Goal: Transaction & Acquisition: Obtain resource

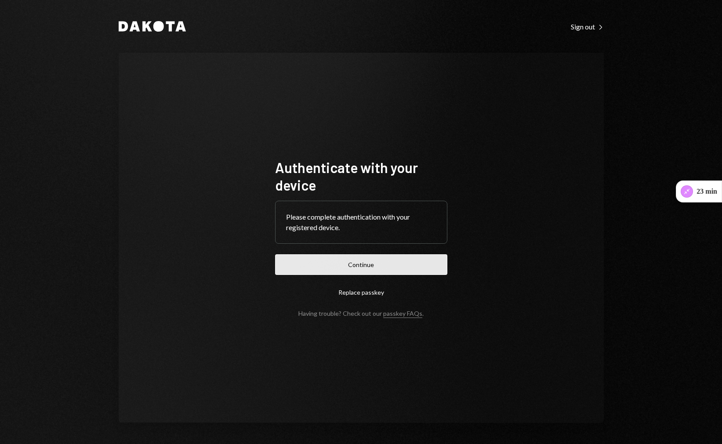
click at [325, 259] on button "Continue" at bounding box center [361, 264] width 172 height 21
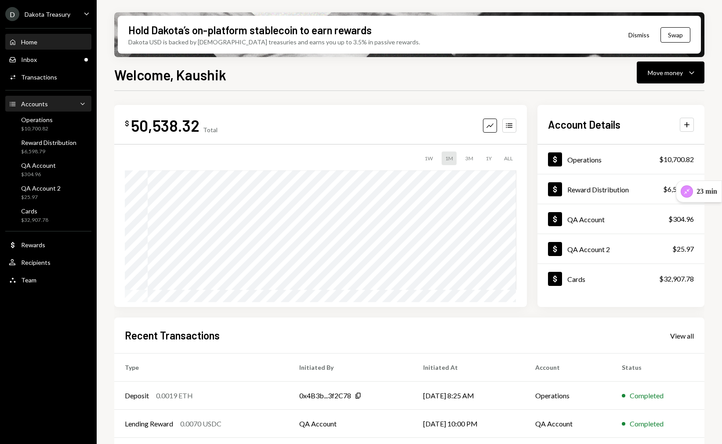
click at [58, 106] on div "Accounts Accounts Caret Down" at bounding box center [48, 104] width 79 height 10
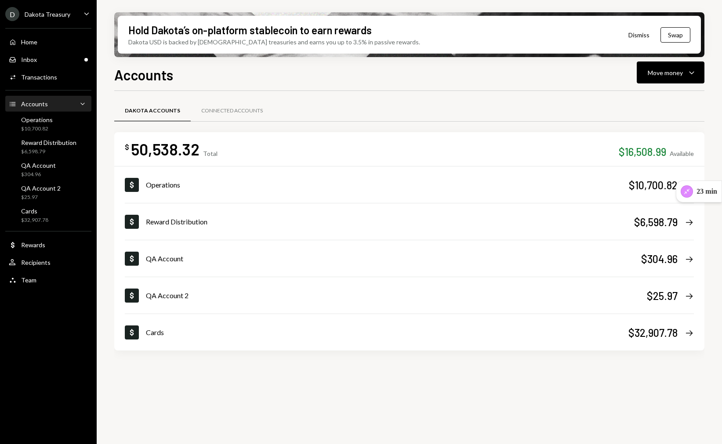
click at [63, 18] on div "D Dakota Treasury" at bounding box center [37, 14] width 65 height 14
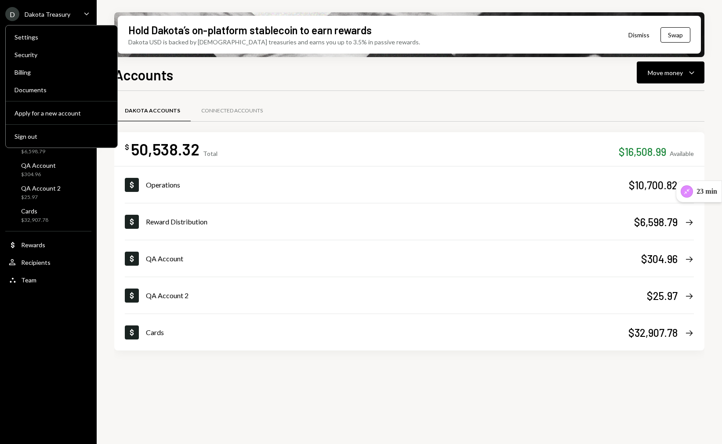
click at [28, 311] on div "D Dakota Treasury Caret Down Home Home Inbox Inbox Activities Transactions Acco…" at bounding box center [48, 222] width 97 height 444
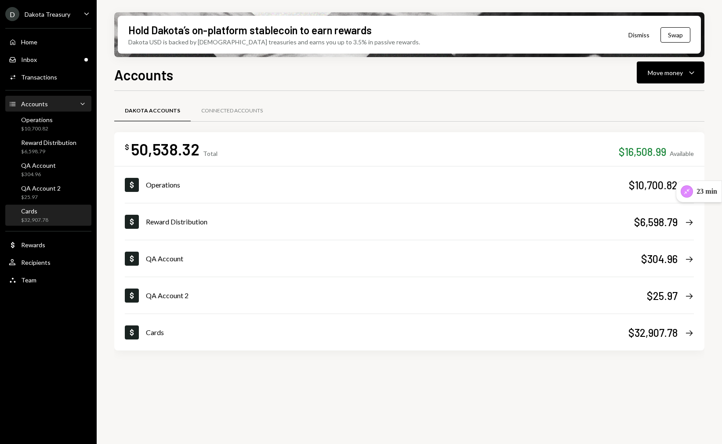
click at [51, 213] on div "Cards $32,907.78" at bounding box center [48, 215] width 79 height 17
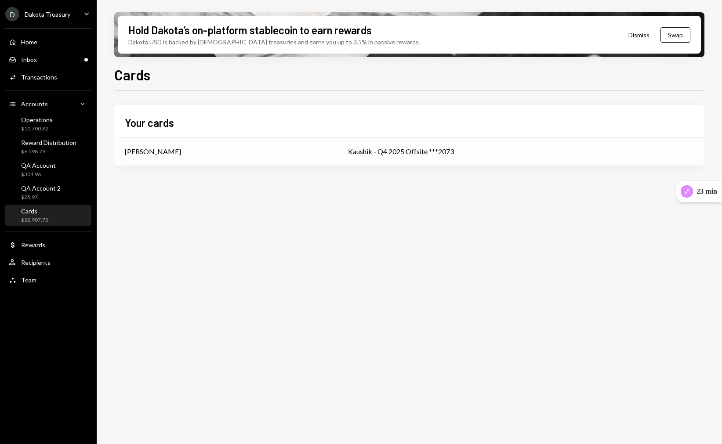
click at [165, 152] on div "[PERSON_NAME]" at bounding box center [153, 151] width 56 height 11
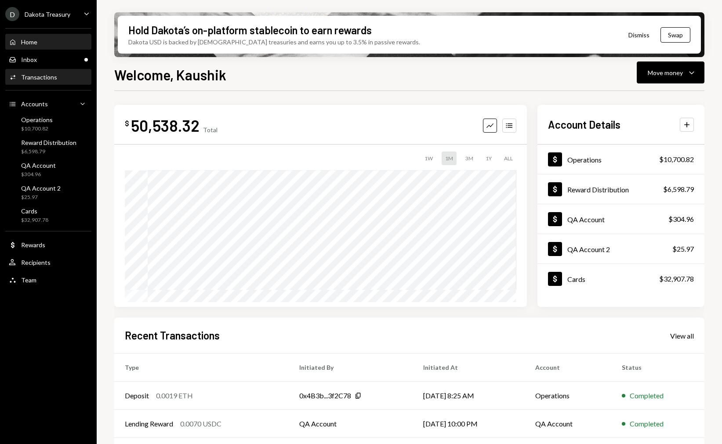
click at [50, 83] on div "Activities Transactions" at bounding box center [48, 77] width 79 height 15
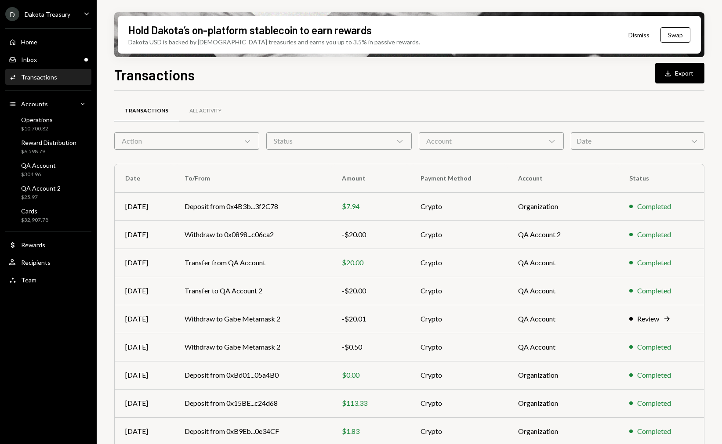
click at [218, 143] on div "Action Chevron Down" at bounding box center [186, 141] width 145 height 18
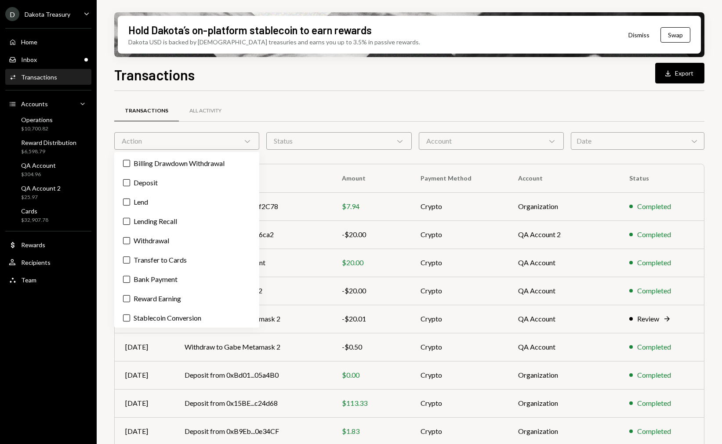
click at [325, 88] on div "Transactions Download Export Transactions All Activity Action Chevron Down Stat…" at bounding box center [409, 280] width 590 height 432
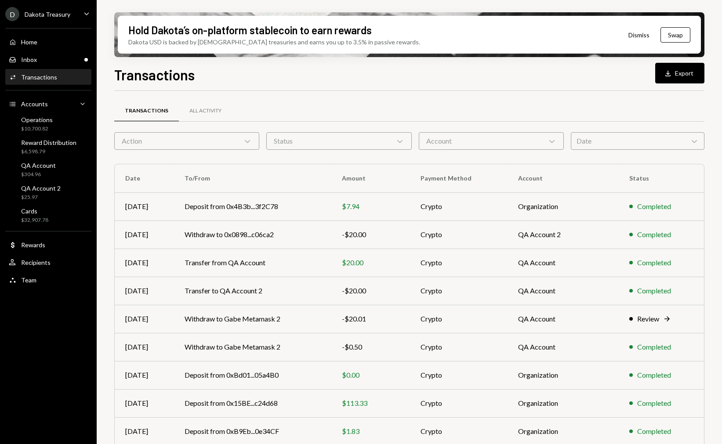
click at [238, 143] on div "Action Chevron Down" at bounding box center [186, 141] width 145 height 18
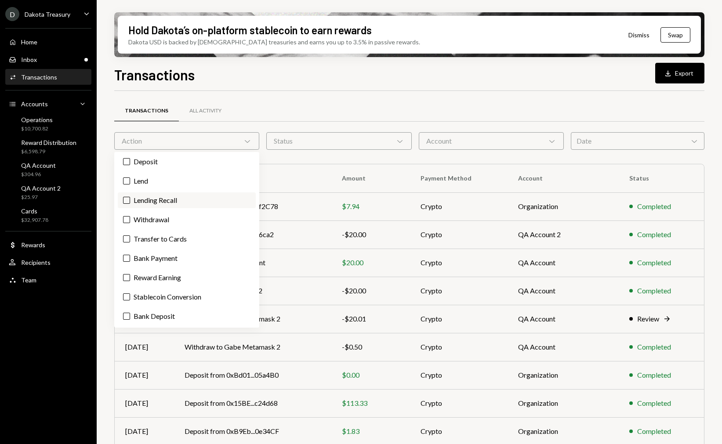
scroll to position [19, 0]
click at [270, 93] on div "Transactions All Activity Action Chevron Down Status Chevron Down Account Chevr…" at bounding box center [409, 301] width 590 height 420
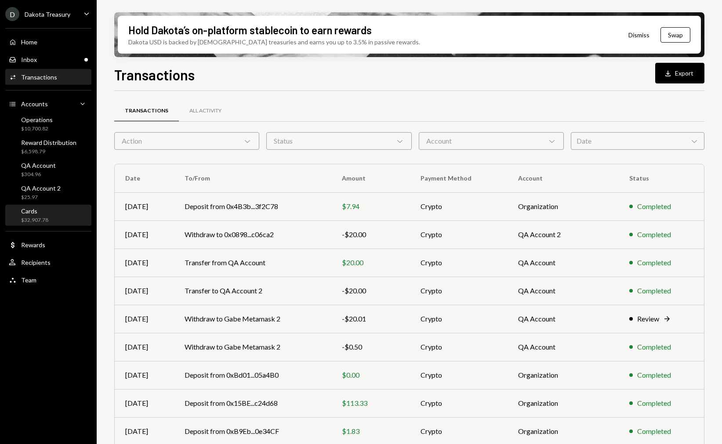
click at [46, 225] on div "Cards $32,907.78" at bounding box center [48, 216] width 79 height 20
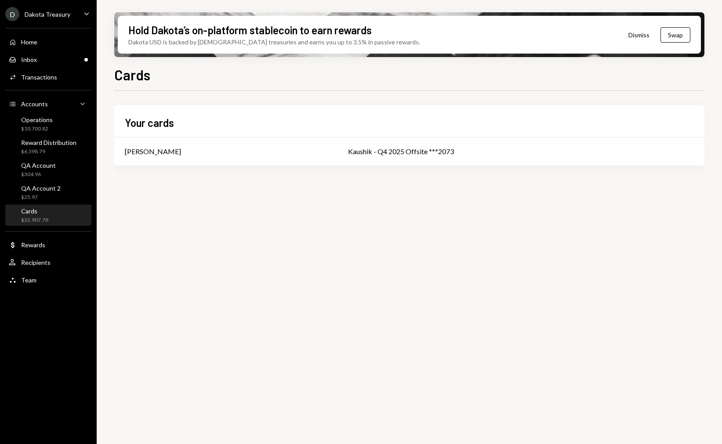
click at [55, 85] on div "Home Home Inbox Inbox Activities Transactions Accounts Accounts Caret Down Oper…" at bounding box center [48, 156] width 97 height 267
click at [57, 79] on div "Activities Transactions" at bounding box center [48, 77] width 79 height 8
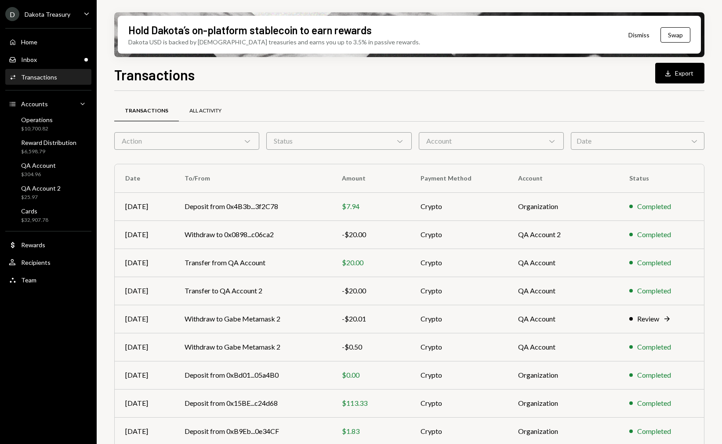
click at [227, 109] on div "All Activity" at bounding box center [205, 111] width 53 height 21
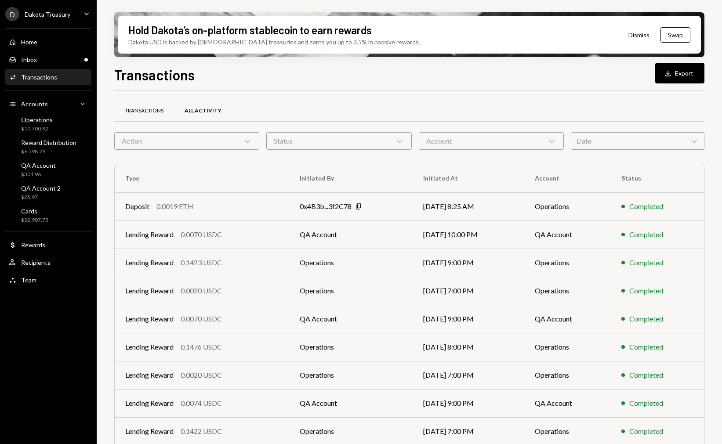
click at [143, 106] on div "Transactions" at bounding box center [144, 111] width 60 height 21
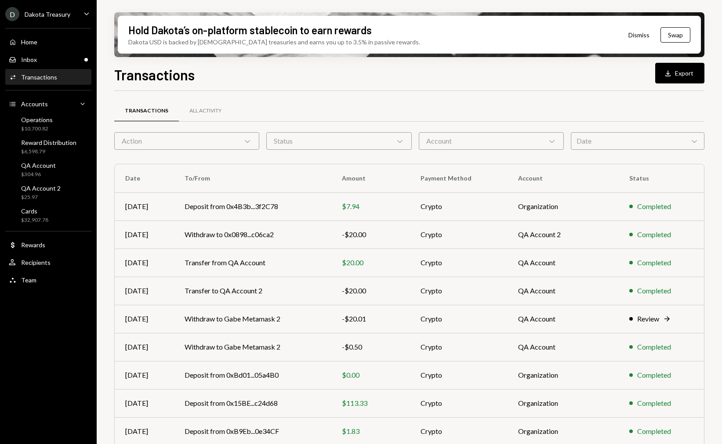
click at [83, 21] on div "D Dakota Treasury Caret Down" at bounding box center [48, 14] width 97 height 14
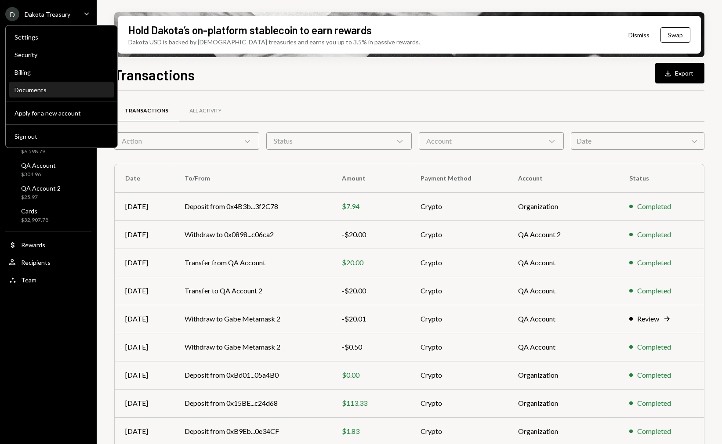
click at [62, 91] on div "Documents" at bounding box center [62, 89] width 94 height 7
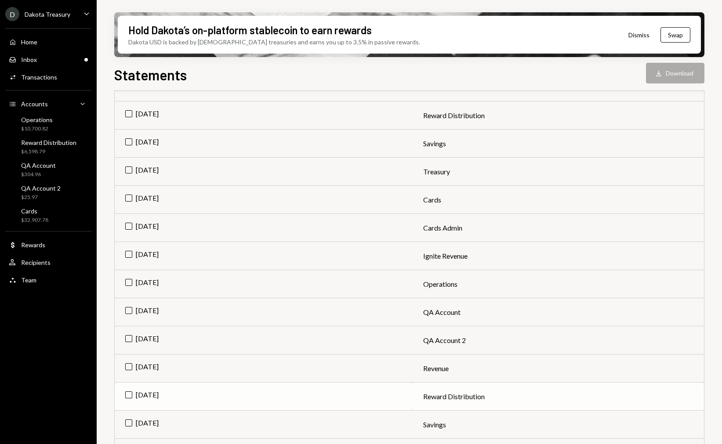
scroll to position [134, 0]
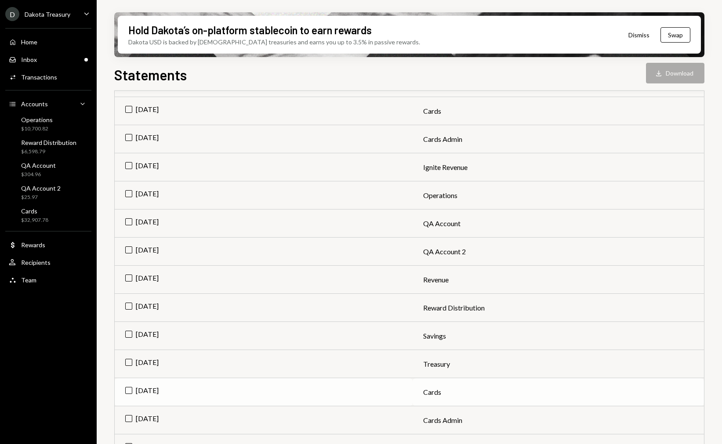
click at [127, 393] on td "Jul 2025" at bounding box center [264, 392] width 298 height 28
click at [667, 73] on button "Download Download" at bounding box center [675, 73] width 58 height 21
click at [53, 86] on div "Home Home Inbox Inbox Activities Transactions Accounts Accounts Caret Down Oper…" at bounding box center [48, 156] width 97 height 267
click at [54, 81] on div "Activities Transactions" at bounding box center [33, 77] width 48 height 8
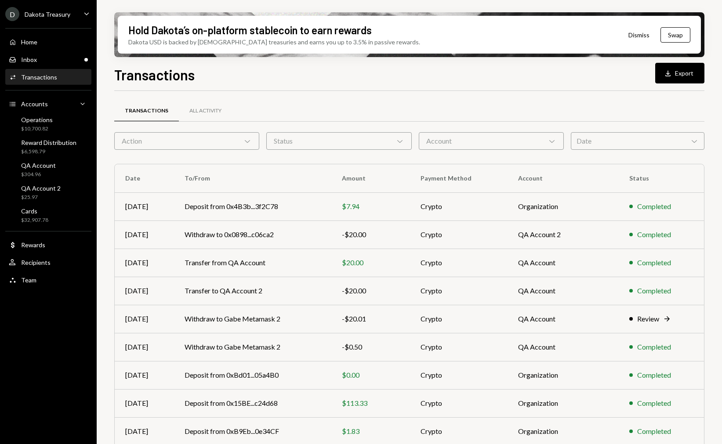
click at [189, 143] on div "Action Chevron Down" at bounding box center [186, 141] width 145 height 18
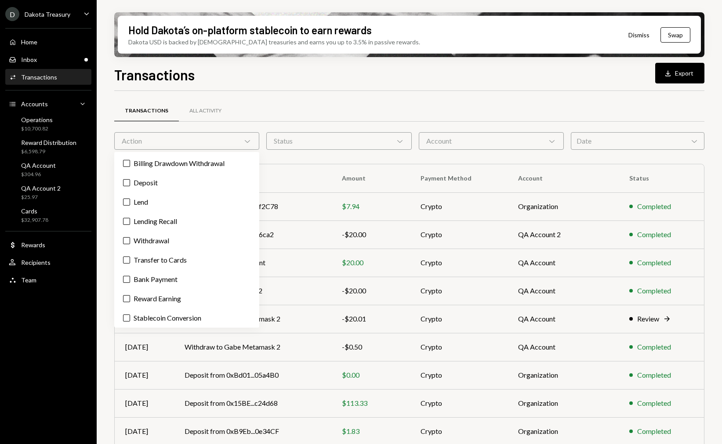
click at [272, 116] on div "Transactions All Activity" at bounding box center [409, 111] width 590 height 22
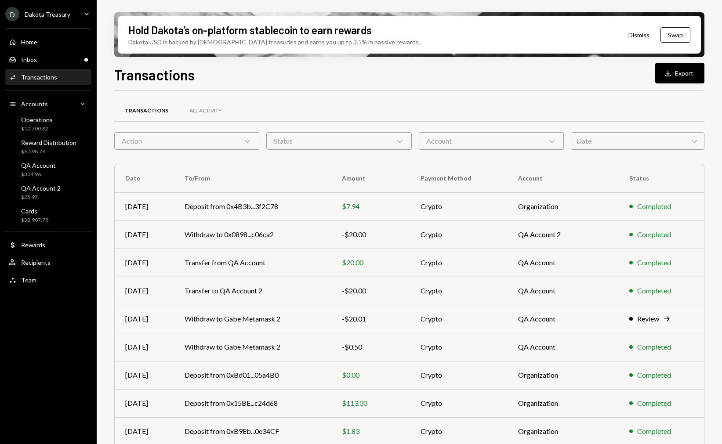
click at [193, 144] on div "Action Chevron Down" at bounding box center [186, 141] width 145 height 18
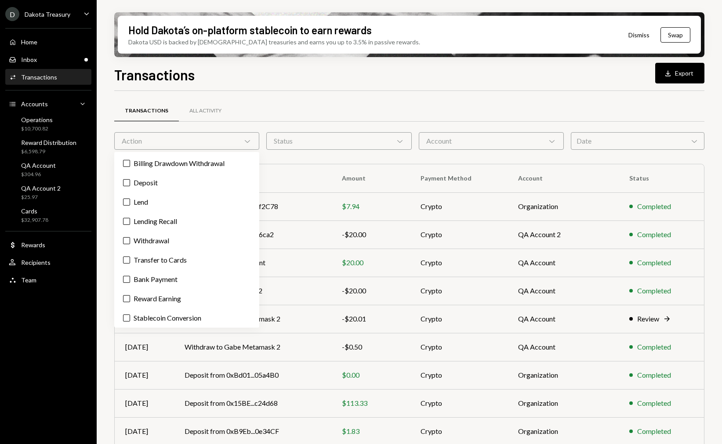
drag, startPoint x: 252, startPoint y: 106, endPoint x: 256, endPoint y: 112, distance: 7.7
click at [252, 106] on div "Transactions All Activity" at bounding box center [409, 111] width 590 height 22
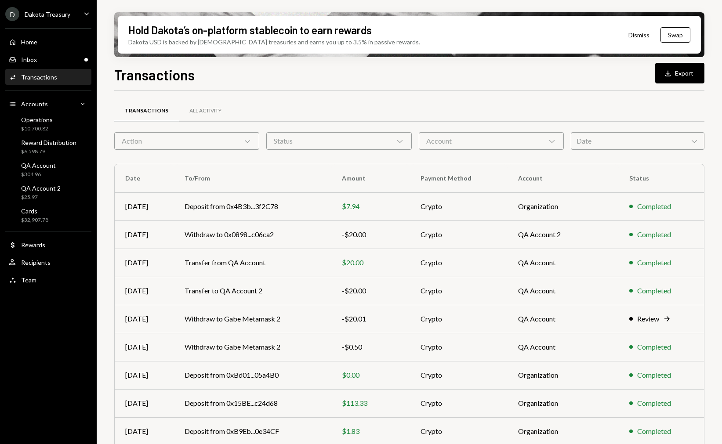
click at [569, 139] on form "Action Chevron Down Status Chevron Down Account Chevron Down Date Chevron Down" at bounding box center [409, 141] width 590 height 18
click at [574, 140] on div "Date Chevron Down" at bounding box center [638, 141] width 134 height 18
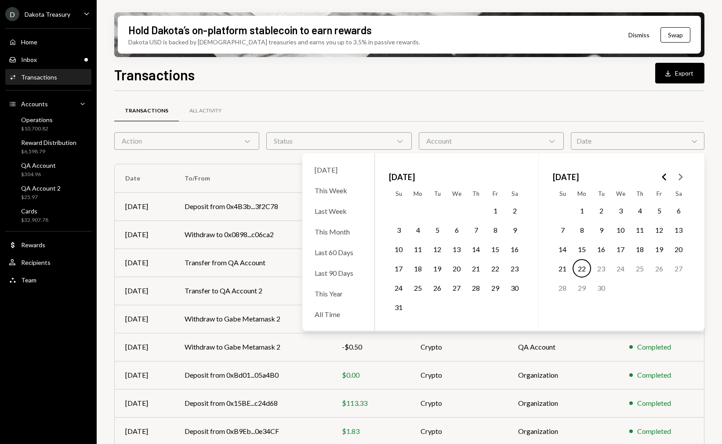
click at [666, 178] on icon "Go to the Previous Month" at bounding box center [664, 177] width 11 height 11
click at [620, 265] on button "23" at bounding box center [620, 268] width 18 height 18
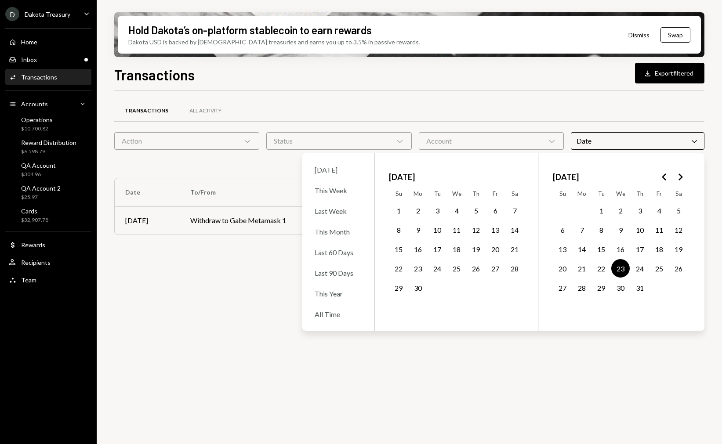
click at [654, 266] on button "25" at bounding box center [659, 268] width 18 height 18
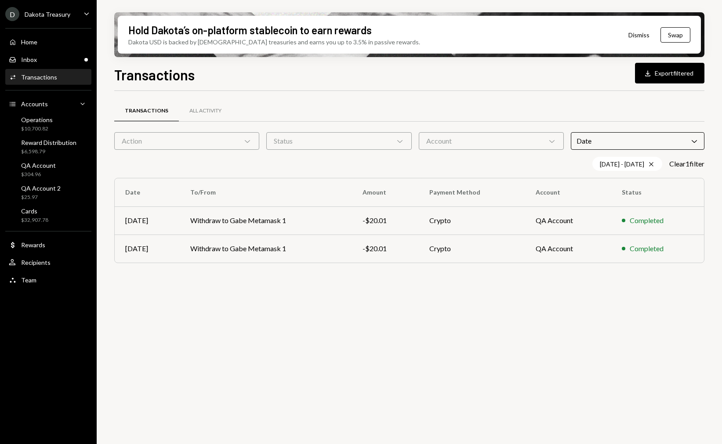
click at [650, 116] on div "Transactions All Activity" at bounding box center [409, 111] width 590 height 22
click at [192, 116] on div "All Activity" at bounding box center [205, 111] width 53 height 21
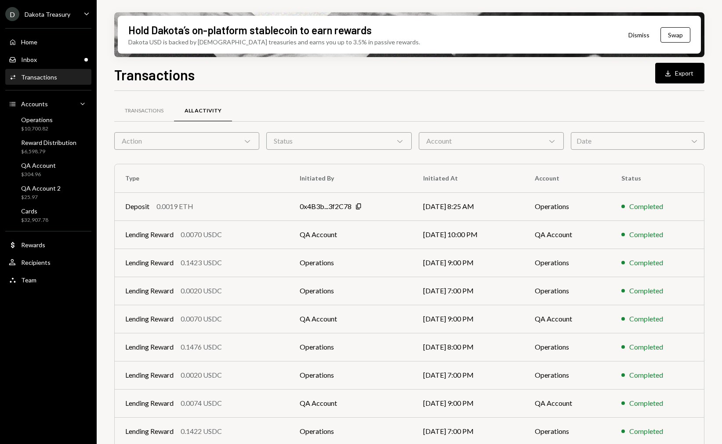
click at [616, 145] on div "Date Chevron Down" at bounding box center [638, 141] width 134 height 18
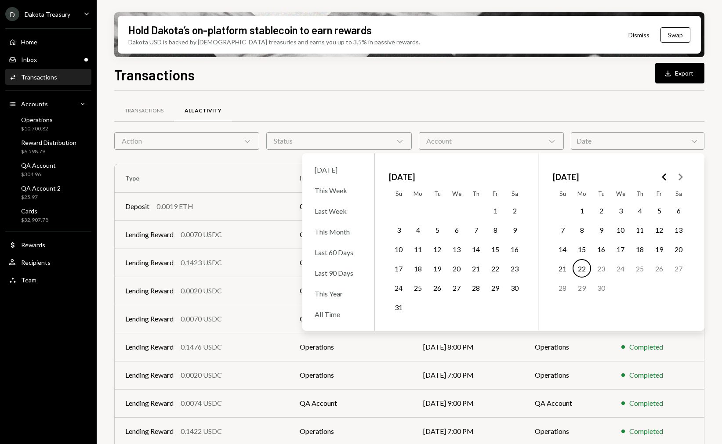
click at [663, 171] on button "Go to the Previous Month" at bounding box center [665, 177] width 16 height 16
drag, startPoint x: 623, startPoint y: 272, endPoint x: 628, endPoint y: 271, distance: 5.0
click at [623, 272] on button "23" at bounding box center [620, 268] width 18 height 18
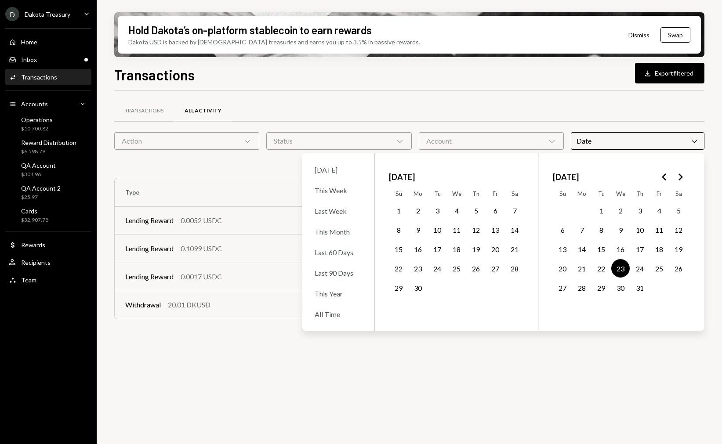
click at [655, 268] on button "25" at bounding box center [659, 268] width 18 height 18
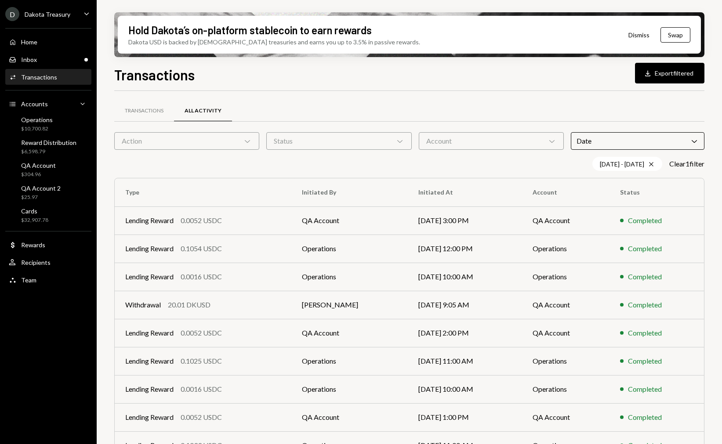
click at [248, 164] on div "07/23/25 - 07/25/25 Cross Clear 1 filter" at bounding box center [409, 164] width 590 height 14
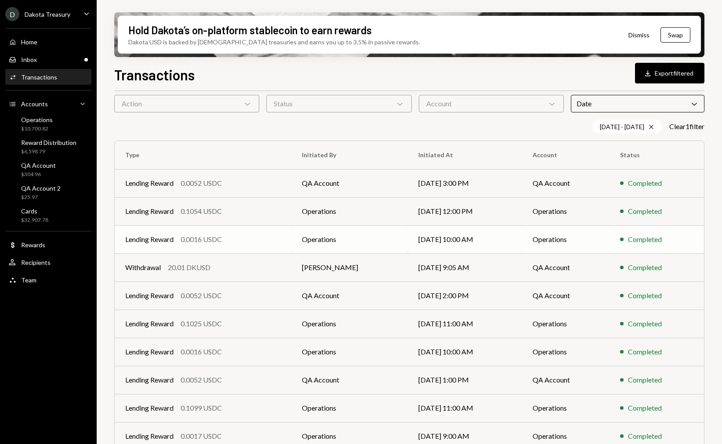
scroll to position [70, 0]
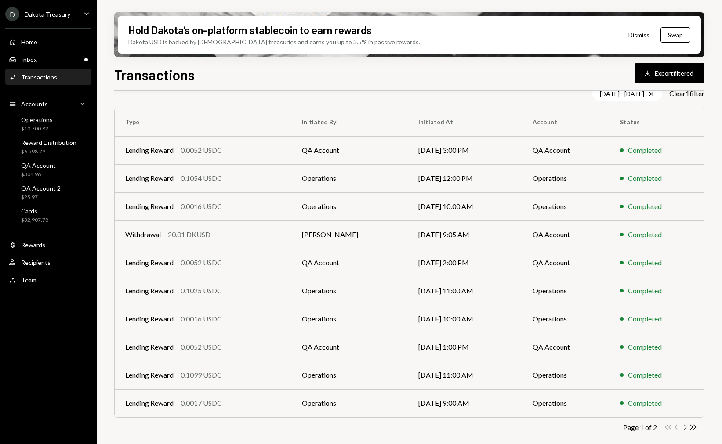
click at [684, 427] on icon "Chevron Right" at bounding box center [685, 427] width 8 height 8
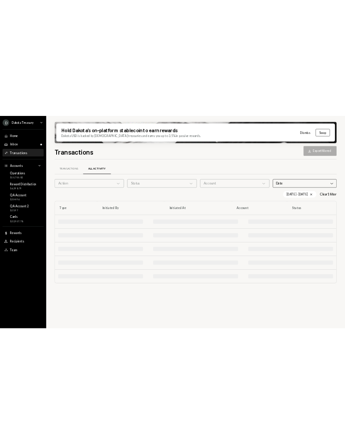
scroll to position [0, 0]
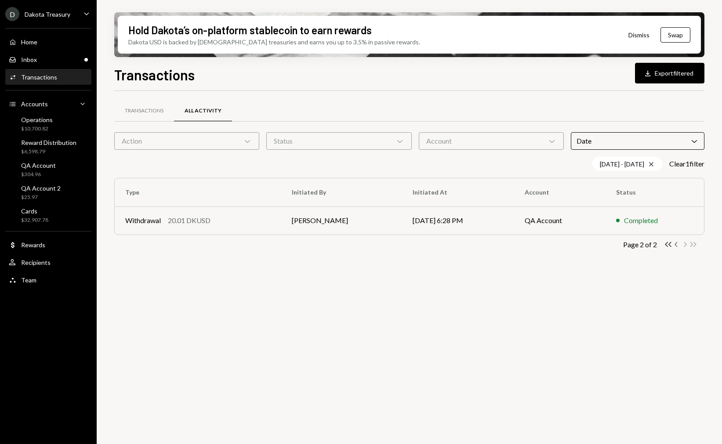
click at [678, 245] on icon "Chevron Left" at bounding box center [676, 244] width 8 height 8
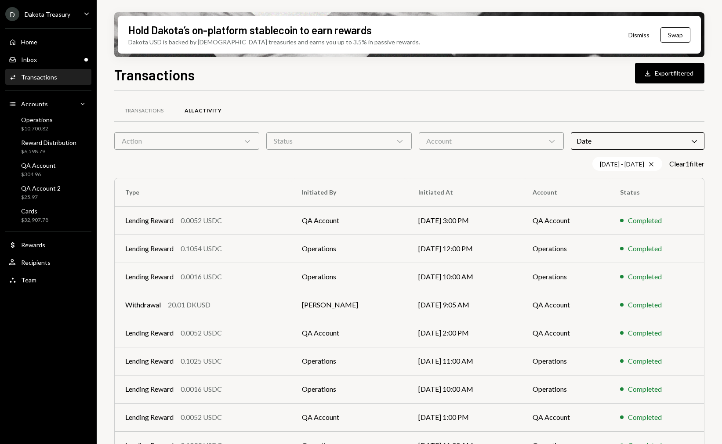
click at [44, 24] on div "Home Home Inbox Inbox Activities Transactions Accounts Accounts Caret Down Oper…" at bounding box center [48, 156] width 97 height 267
click at [47, 17] on div "Dakota Treasury" at bounding box center [48, 14] width 46 height 7
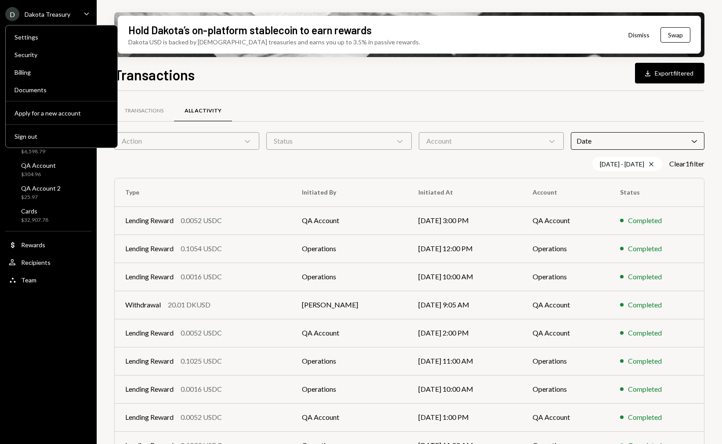
click at [60, 98] on div "Settings Security Billing Documents Apply for a new account Sign out" at bounding box center [61, 86] width 112 height 123
click at [60, 93] on div "Documents" at bounding box center [62, 89] width 94 height 7
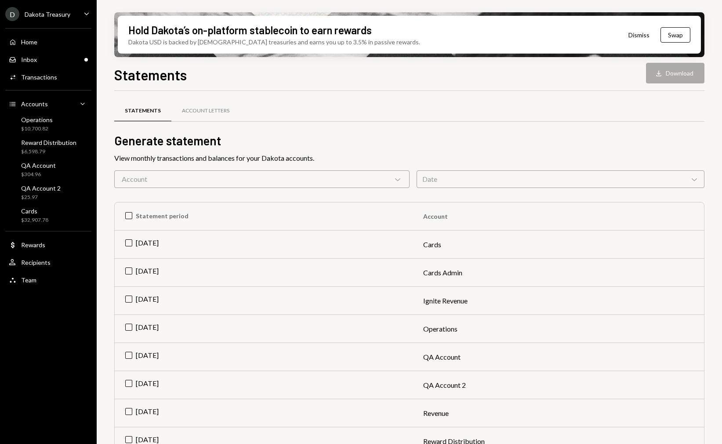
click at [388, 155] on div "View monthly transactions and balances for your Dakota accounts." at bounding box center [409, 158] width 590 height 11
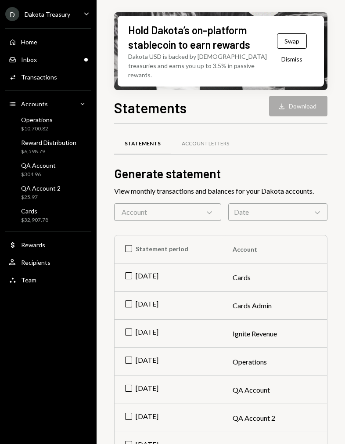
click at [292, 149] on div "Statements Account Letters" at bounding box center [221, 149] width 214 height 33
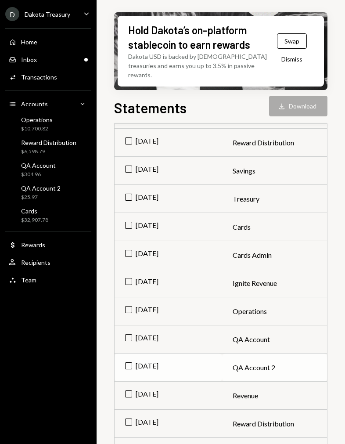
scroll to position [179, 0]
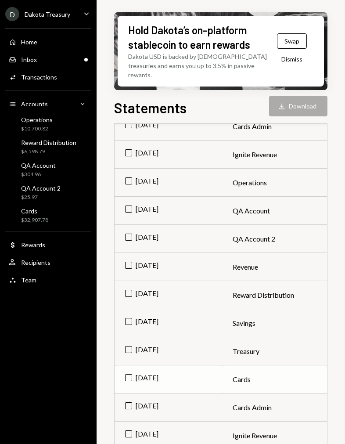
click at [130, 370] on td "Jul 2025" at bounding box center [169, 380] width 108 height 28
click at [285, 102] on icon "Download" at bounding box center [282, 106] width 9 height 9
